Goal: Information Seeking & Learning: Learn about a topic

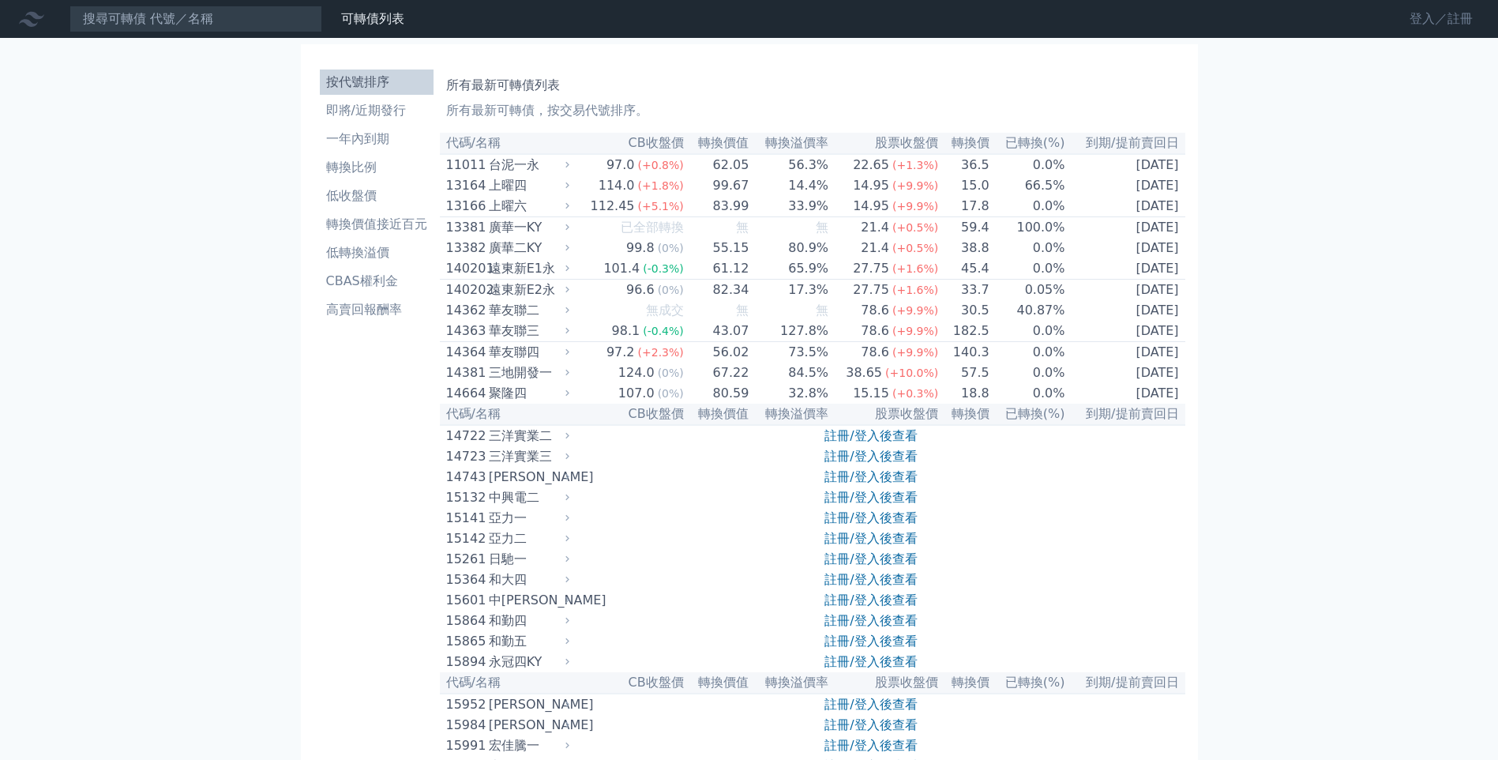
click at [1434, 13] on link "登入／註冊" at bounding box center [1441, 18] width 88 height 25
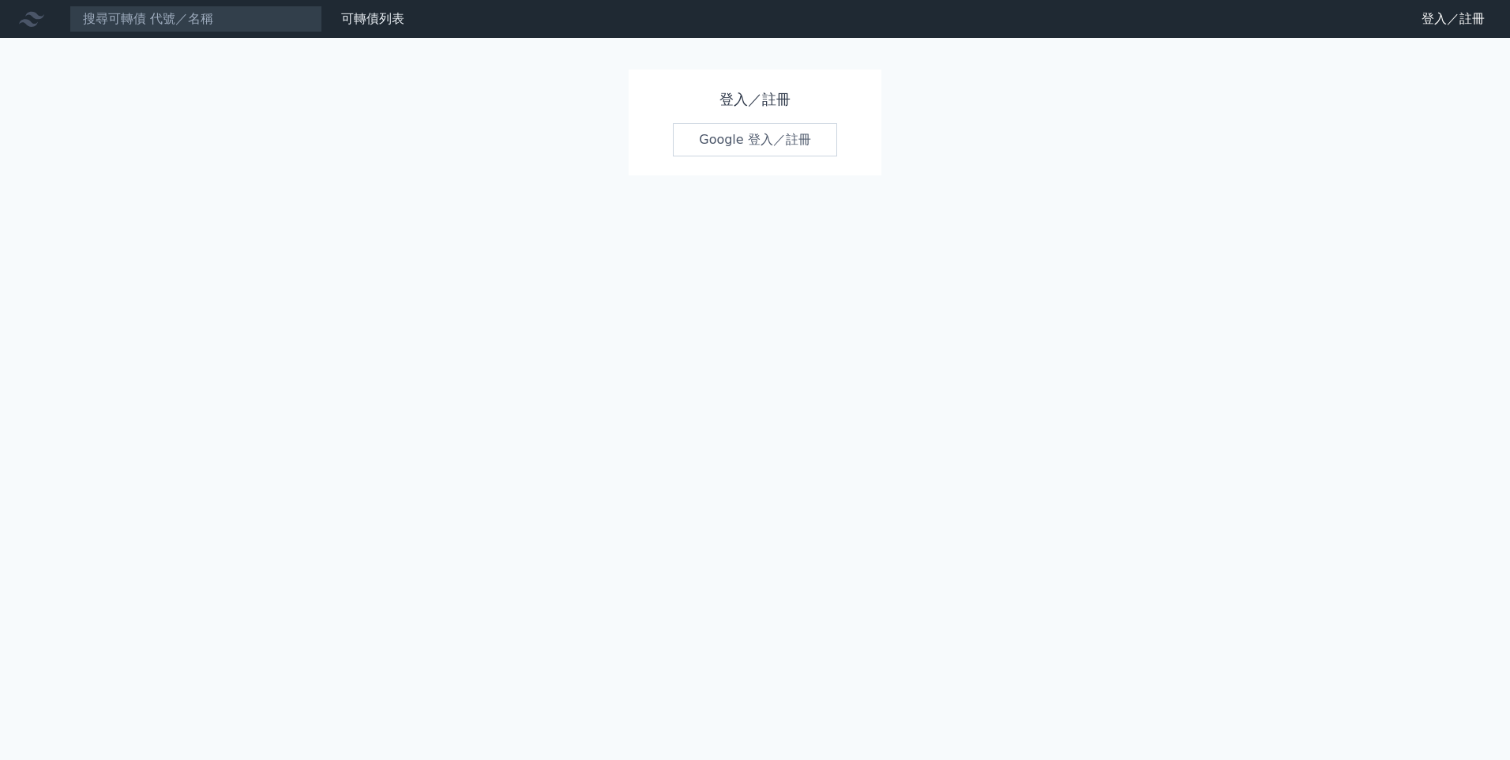
click at [726, 141] on link "Google 登入／註冊" at bounding box center [755, 139] width 164 height 33
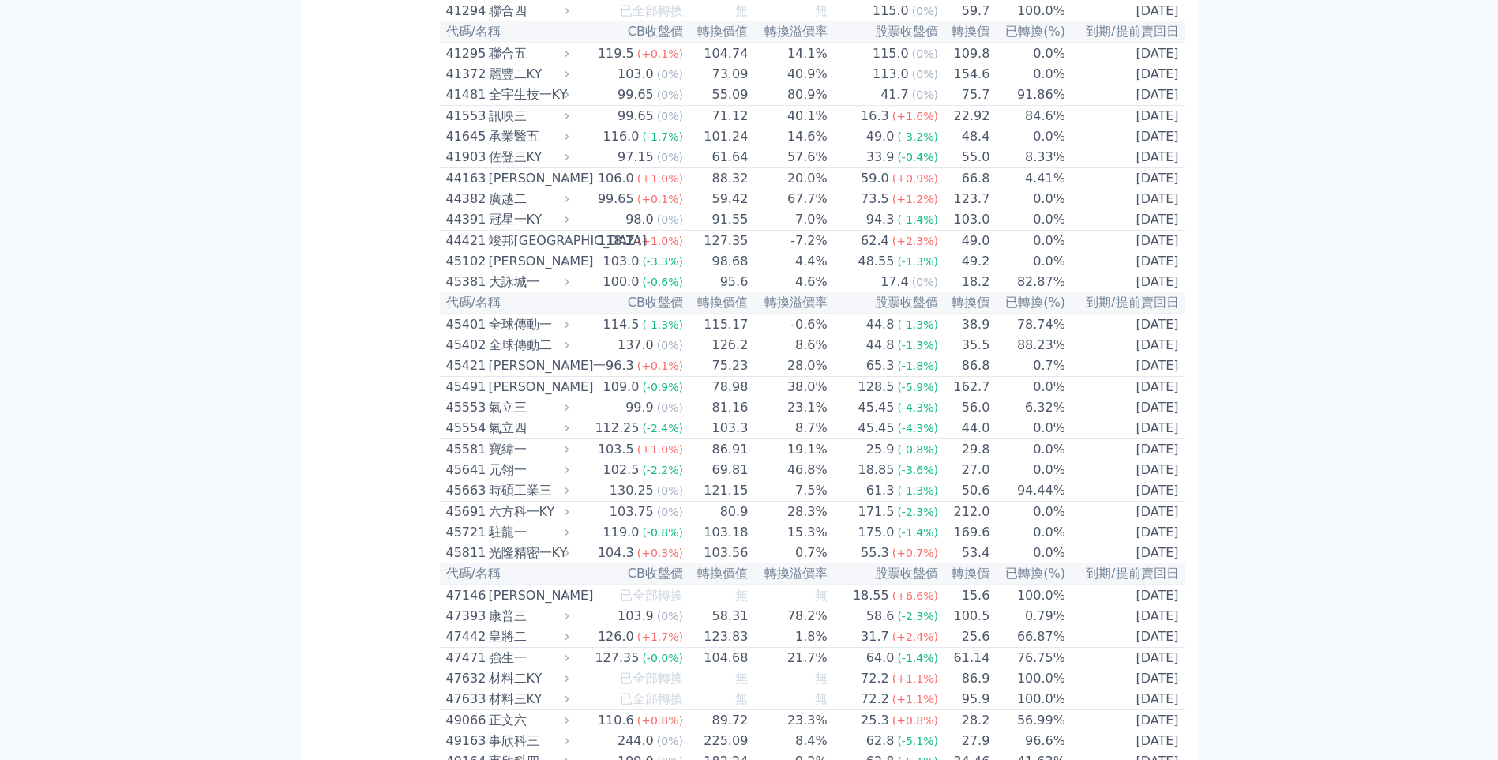
scroll to position [4502, 0]
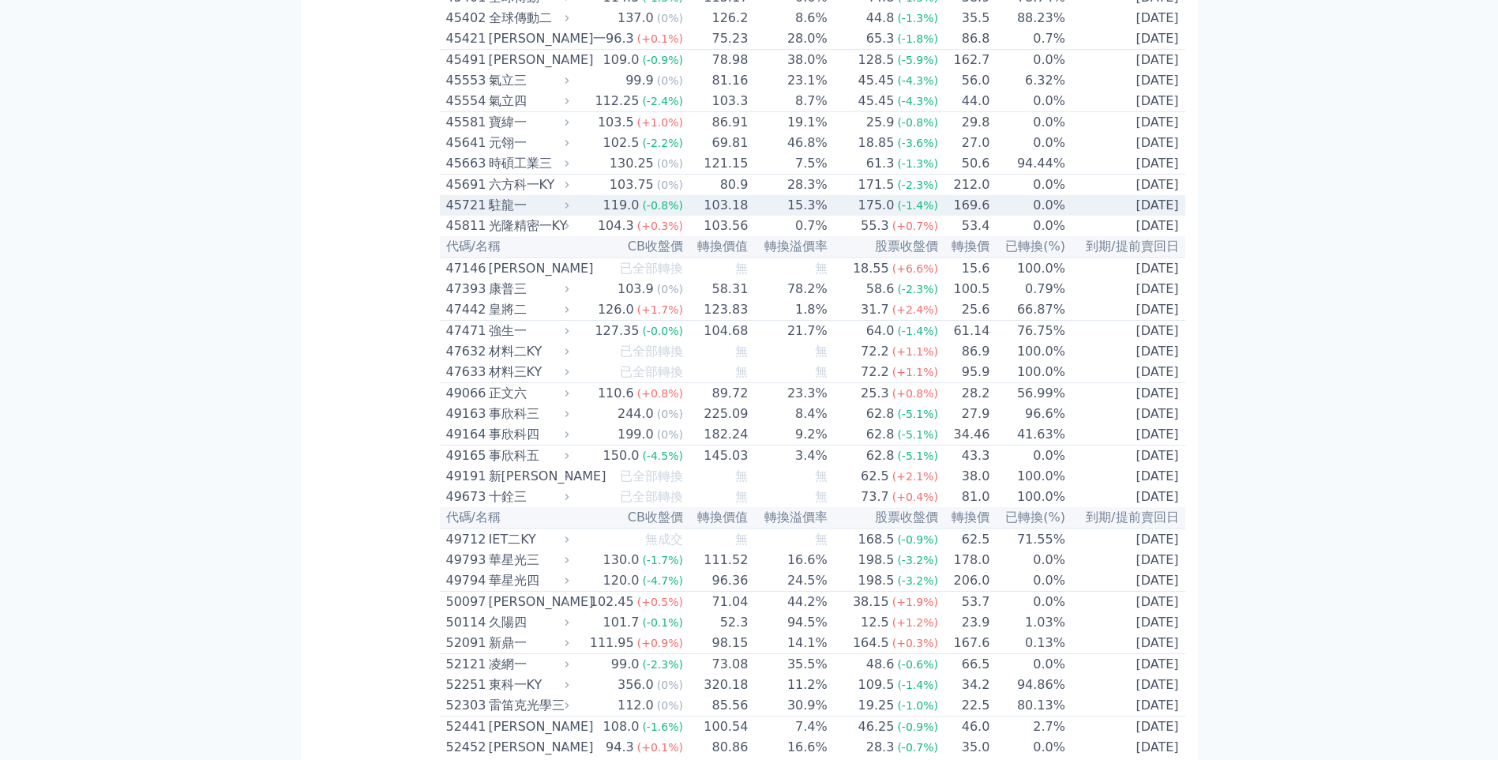
click at [500, 215] on div "駐龍一" at bounding box center [527, 205] width 77 height 19
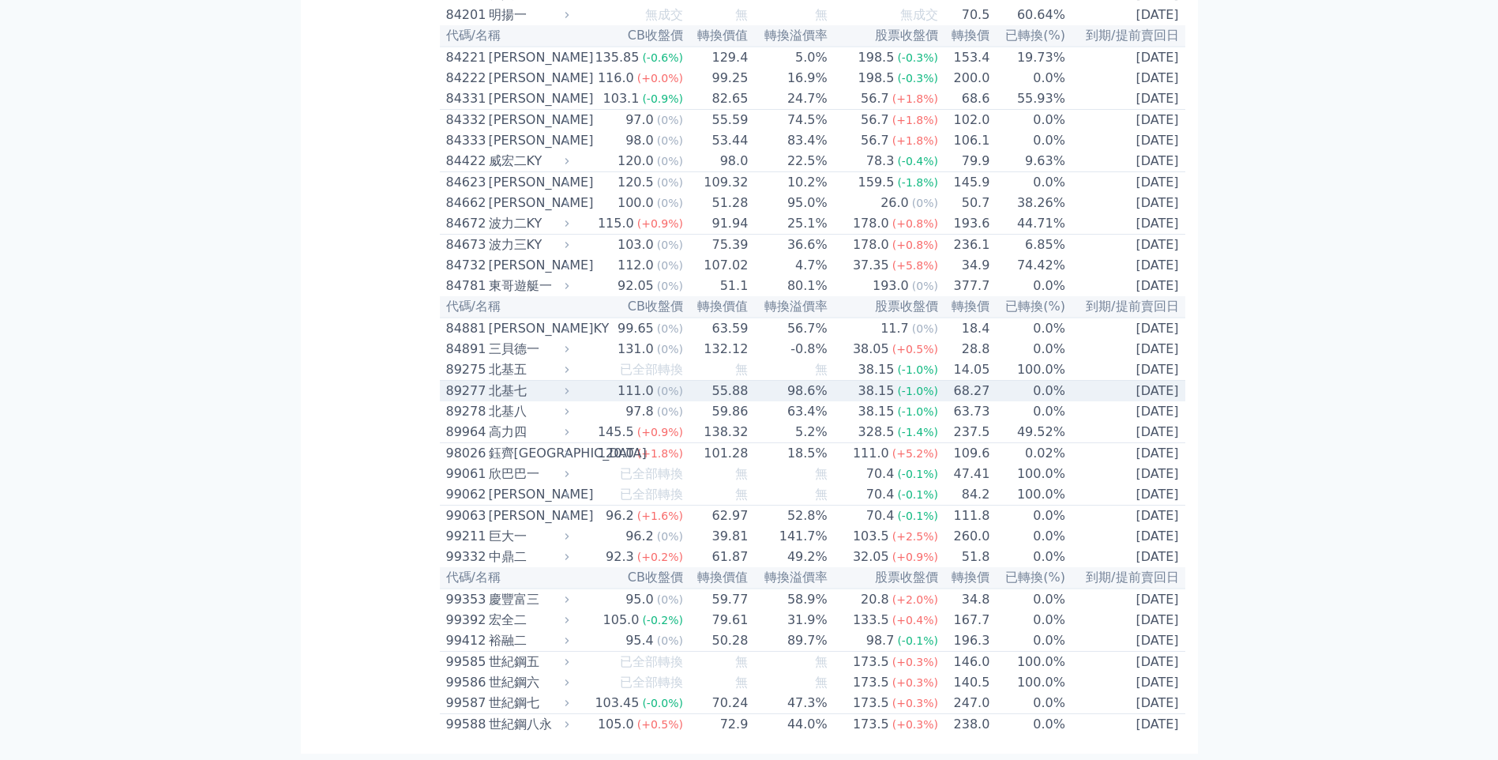
scroll to position [9473, 0]
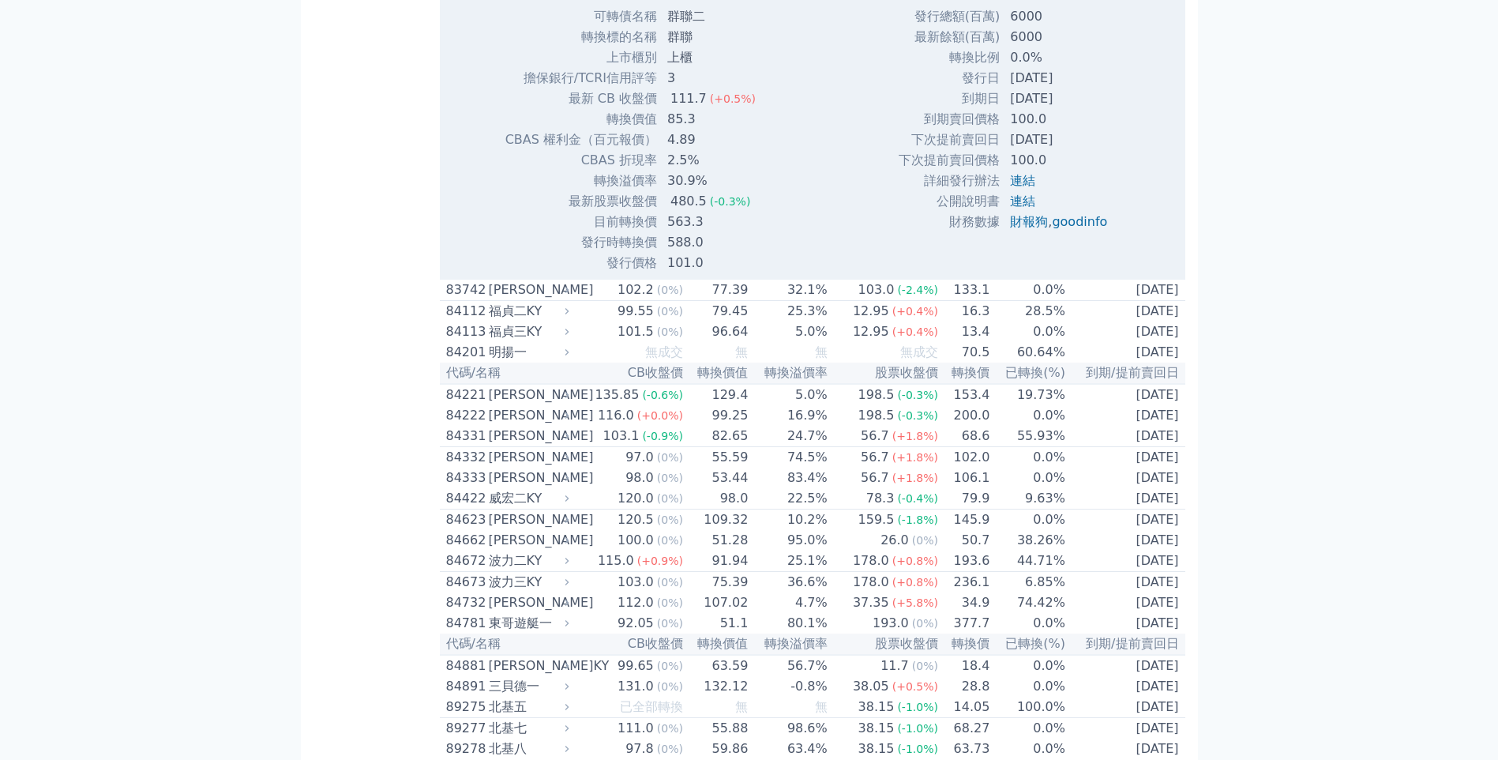
scroll to position [9157, 0]
